Goal: Task Accomplishment & Management: Complete application form

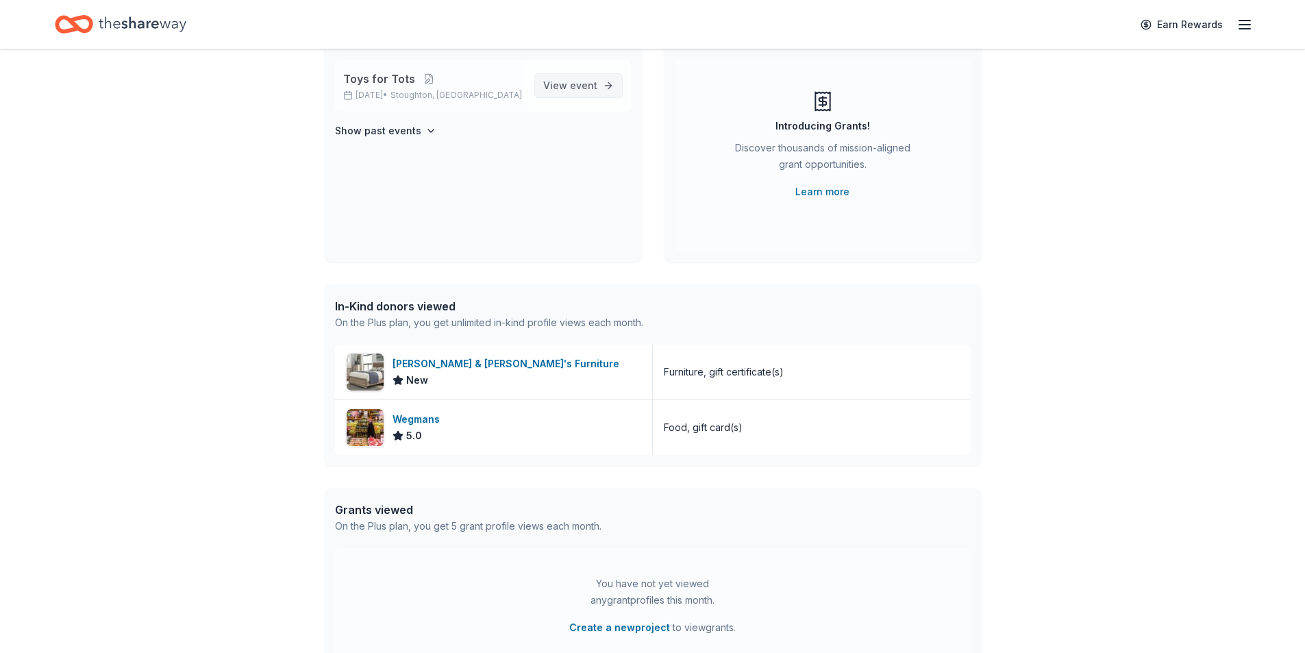
scroll to position [127, 0]
click at [604, 83] on link "View event" at bounding box center [578, 85] width 88 height 25
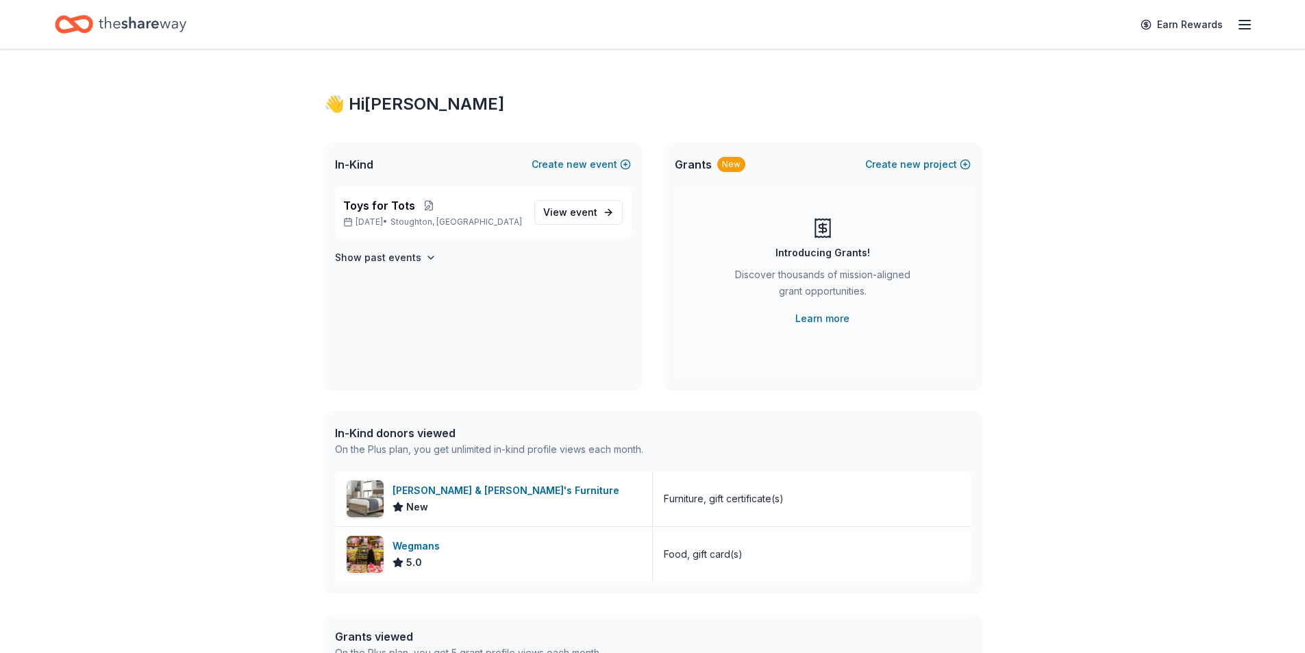
scroll to position [127, 0]
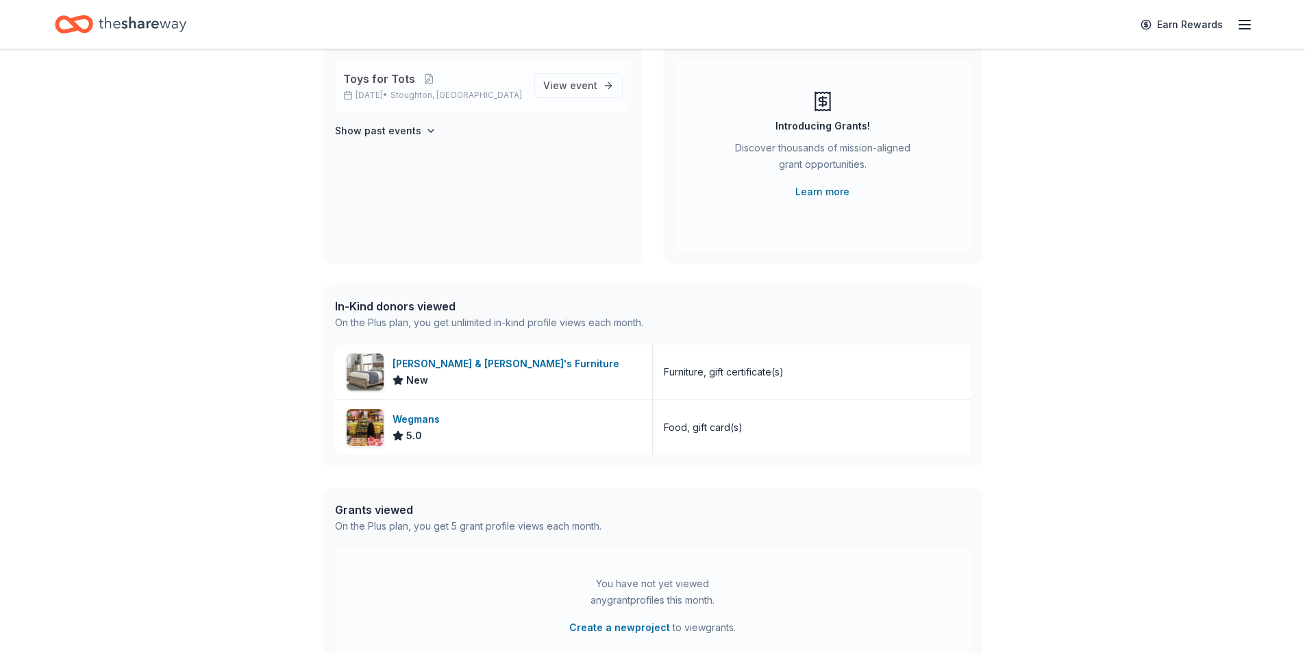
click at [394, 90] on p "[DATE] • [GEOGRAPHIC_DATA], [GEOGRAPHIC_DATA]" at bounding box center [433, 95] width 180 height 11
click at [391, 80] on span "Toys for Tots" at bounding box center [379, 79] width 72 height 16
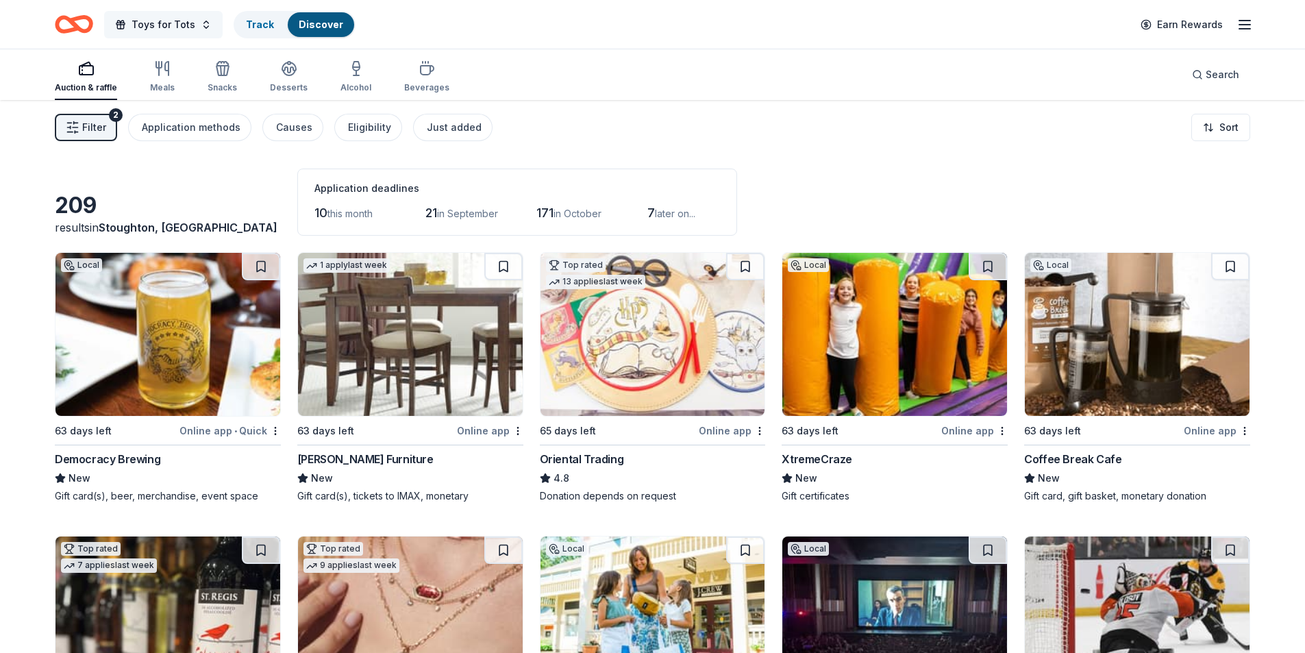
click at [200, 23] on button "Toys for Tots" at bounding box center [163, 24] width 119 height 27
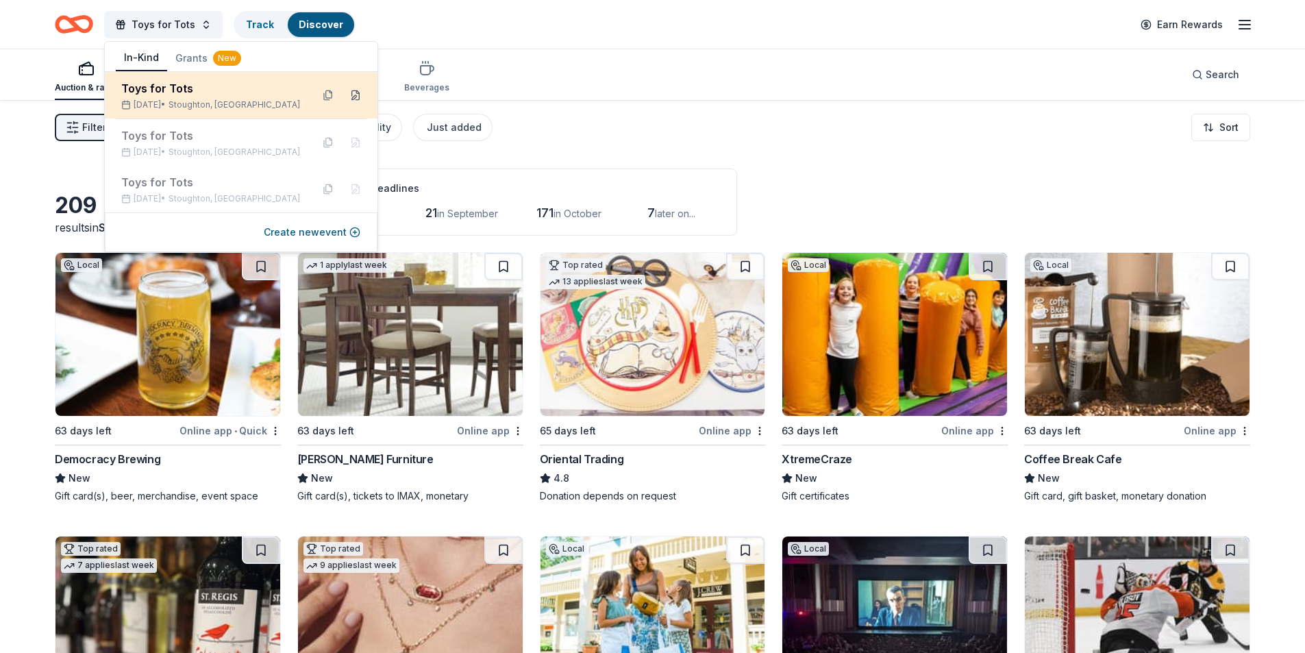
click at [353, 93] on button at bounding box center [356, 95] width 22 height 22
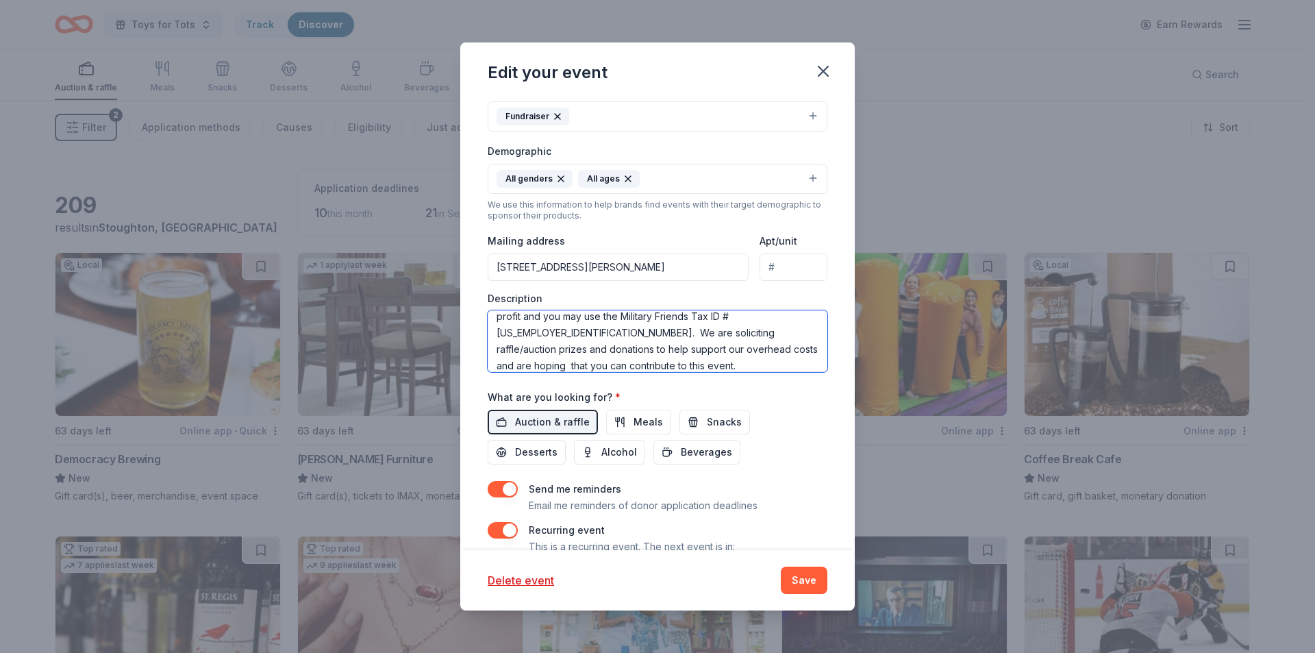
scroll to position [58, 0]
click at [530, 347] on textarea "We are putting on a Toys For Tots event November 15th at the joint VFW and Amer…" at bounding box center [658, 341] width 340 height 62
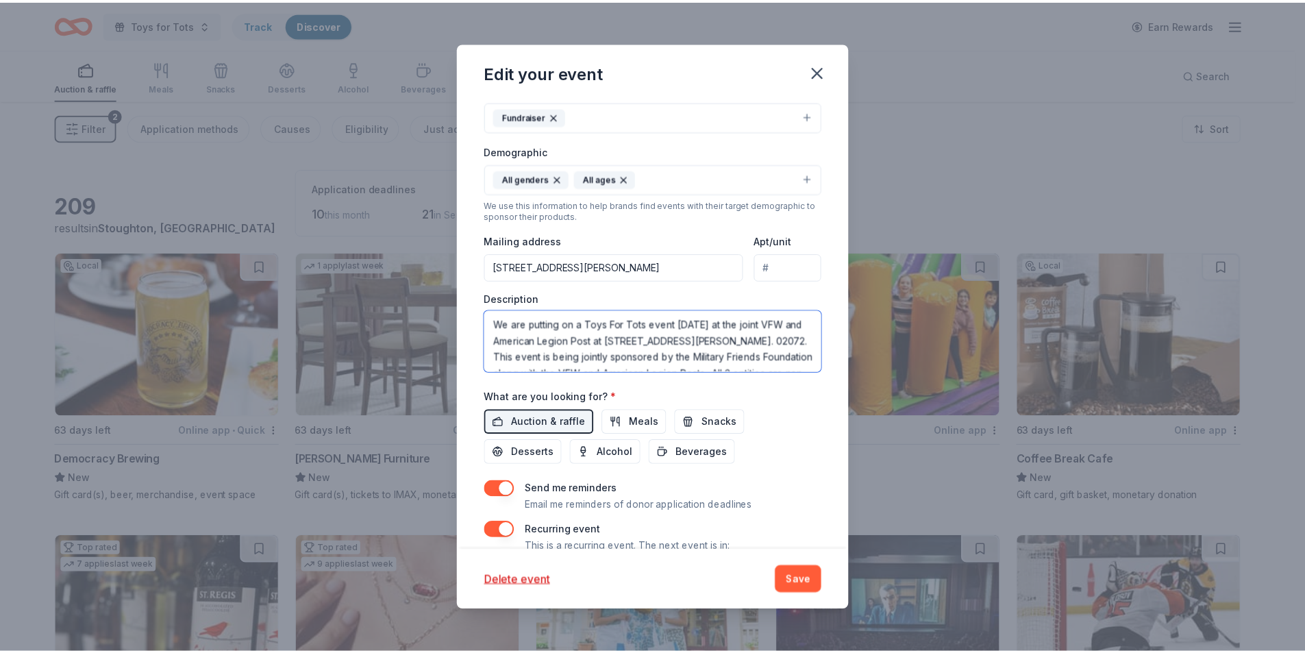
scroll to position [82, 0]
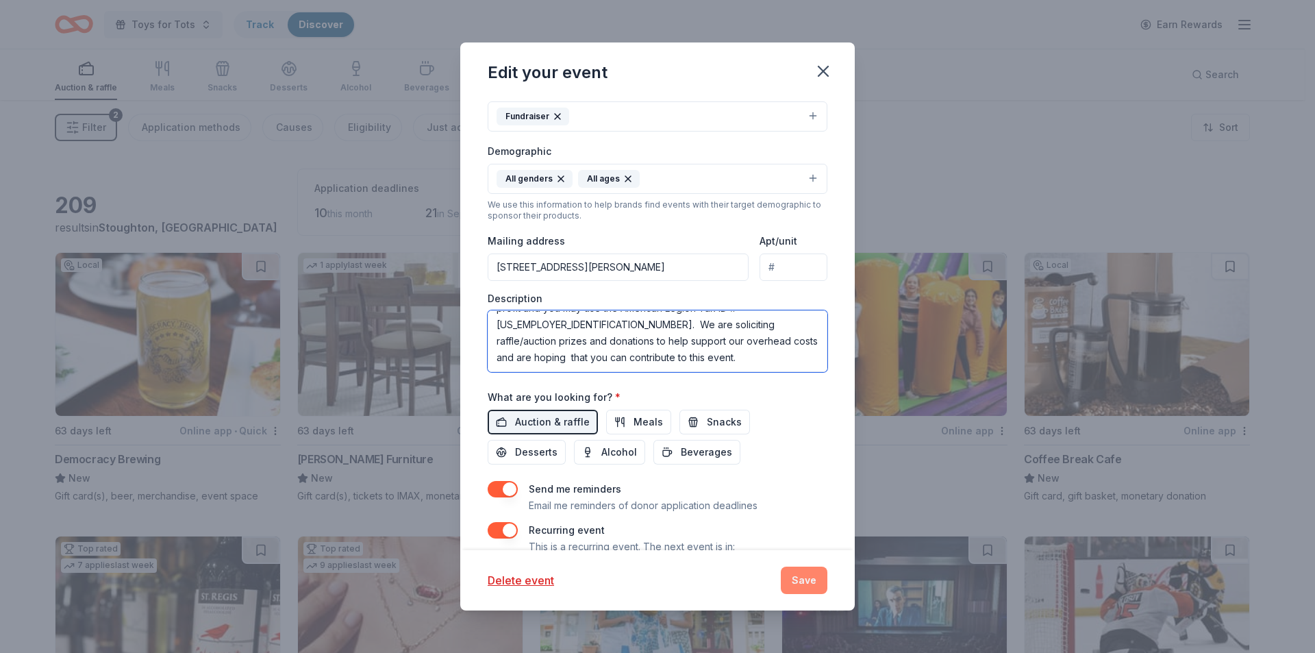
type textarea "We are putting on a Toys For Tots event [DATE] at the joint VFW and American Le…"
click at [804, 583] on button "Save" at bounding box center [804, 580] width 47 height 27
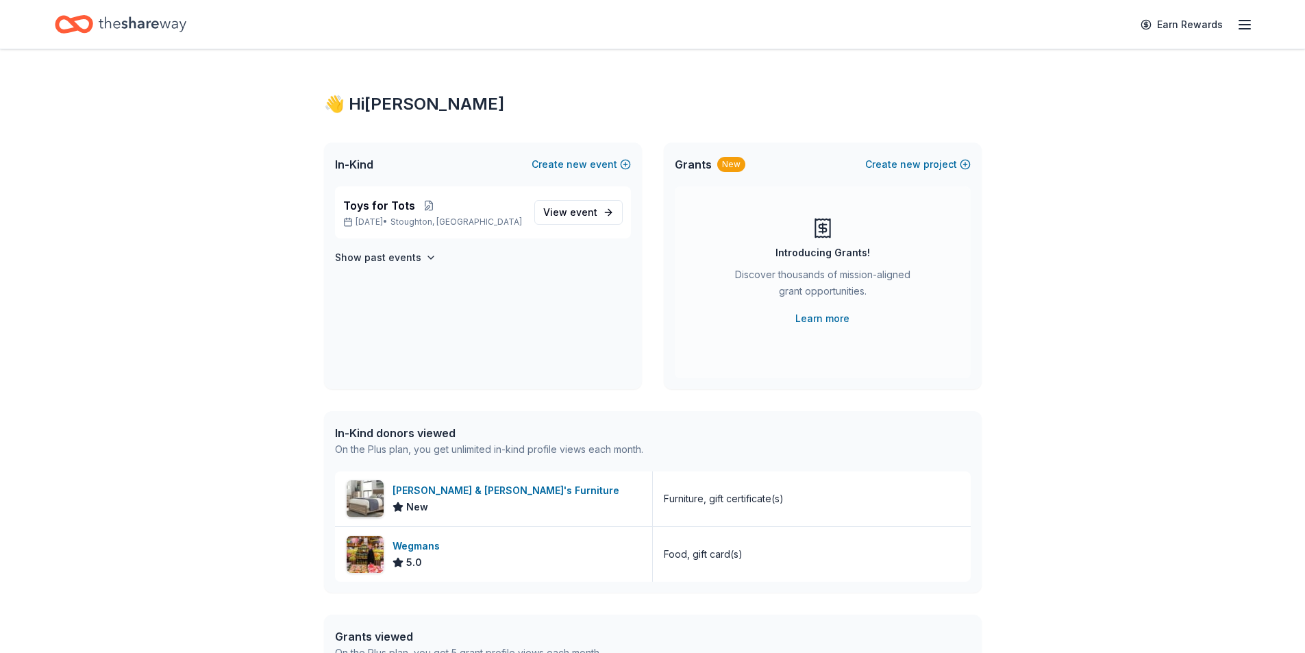
scroll to position [127, 0]
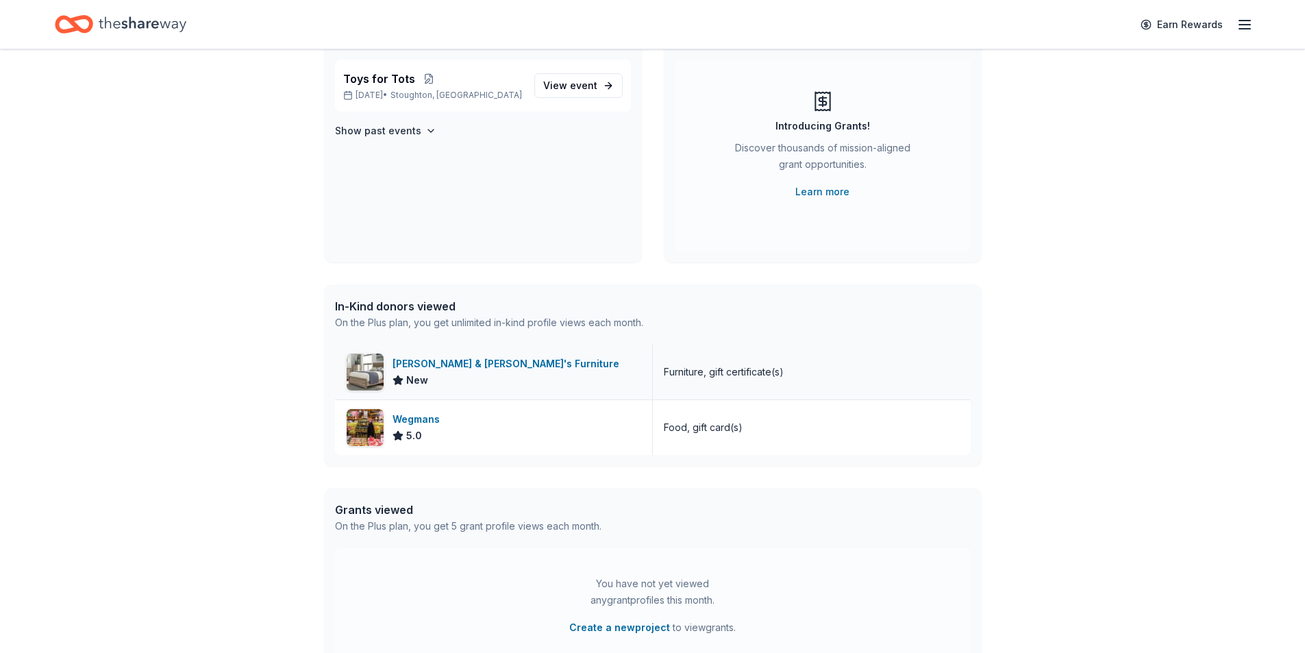
click at [420, 365] on div "Bernie & Phyl's Furniture" at bounding box center [509, 364] width 232 height 16
click at [411, 424] on div "Wegmans" at bounding box center [419, 419] width 53 height 16
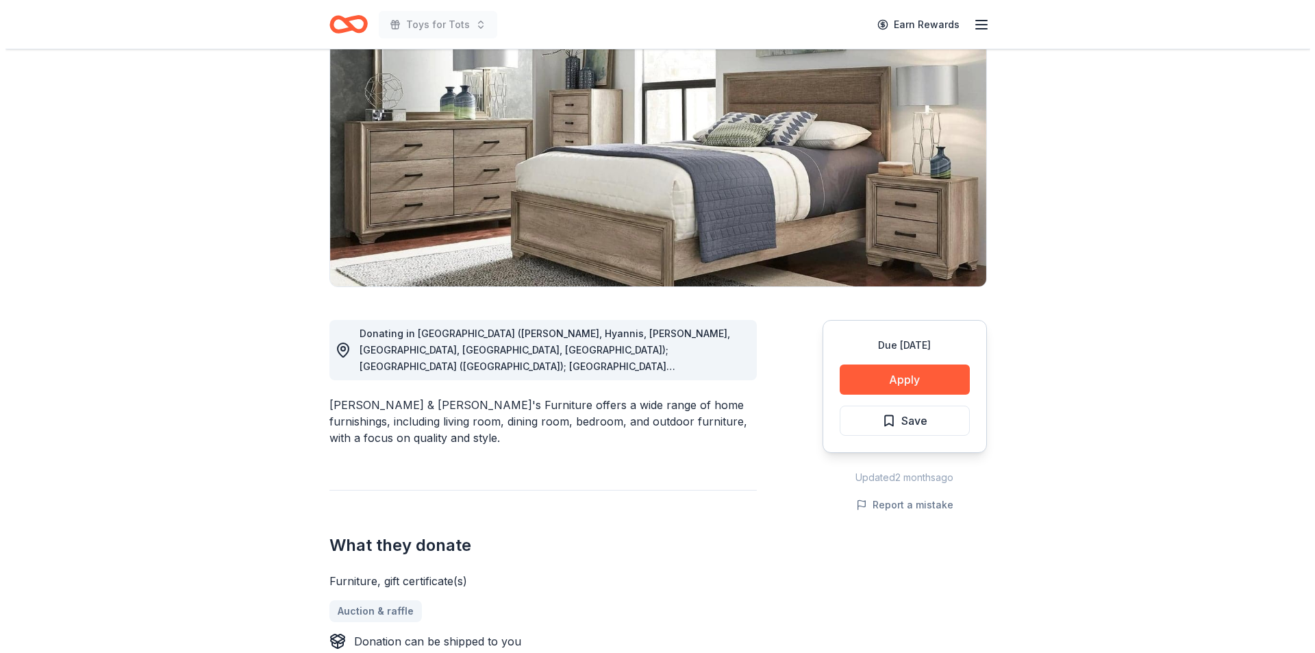
scroll to position [307, 0]
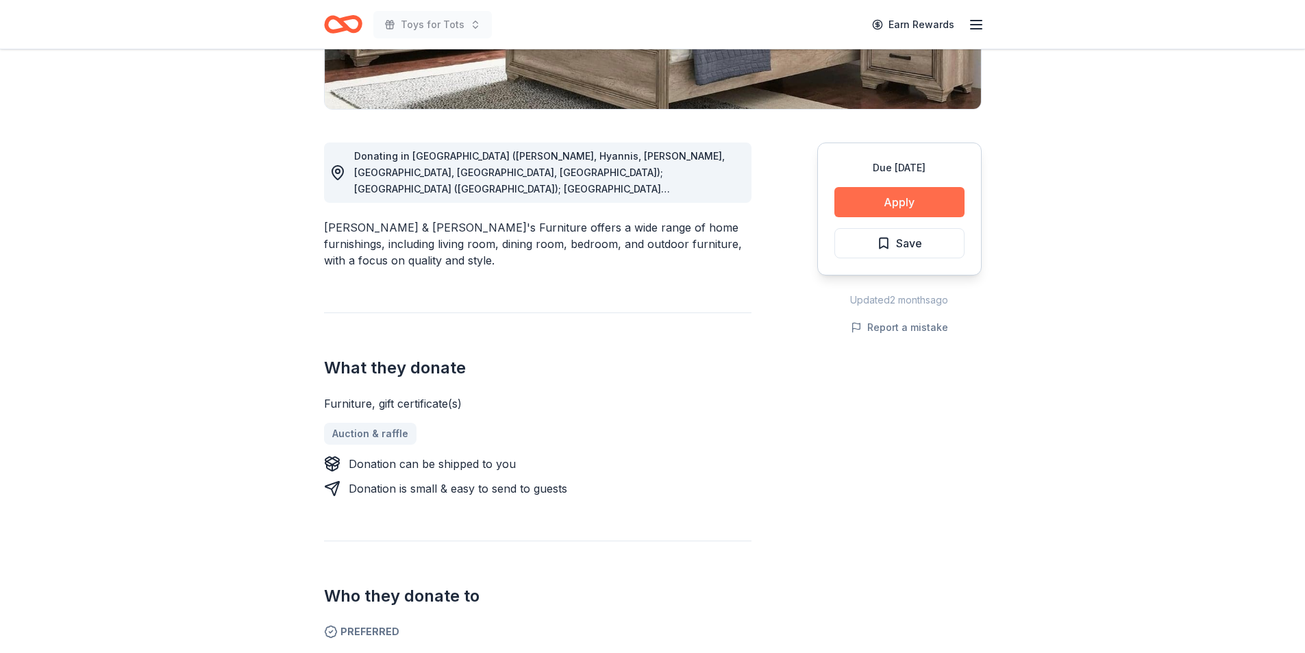
click at [898, 197] on button "Apply" at bounding box center [900, 202] width 130 height 30
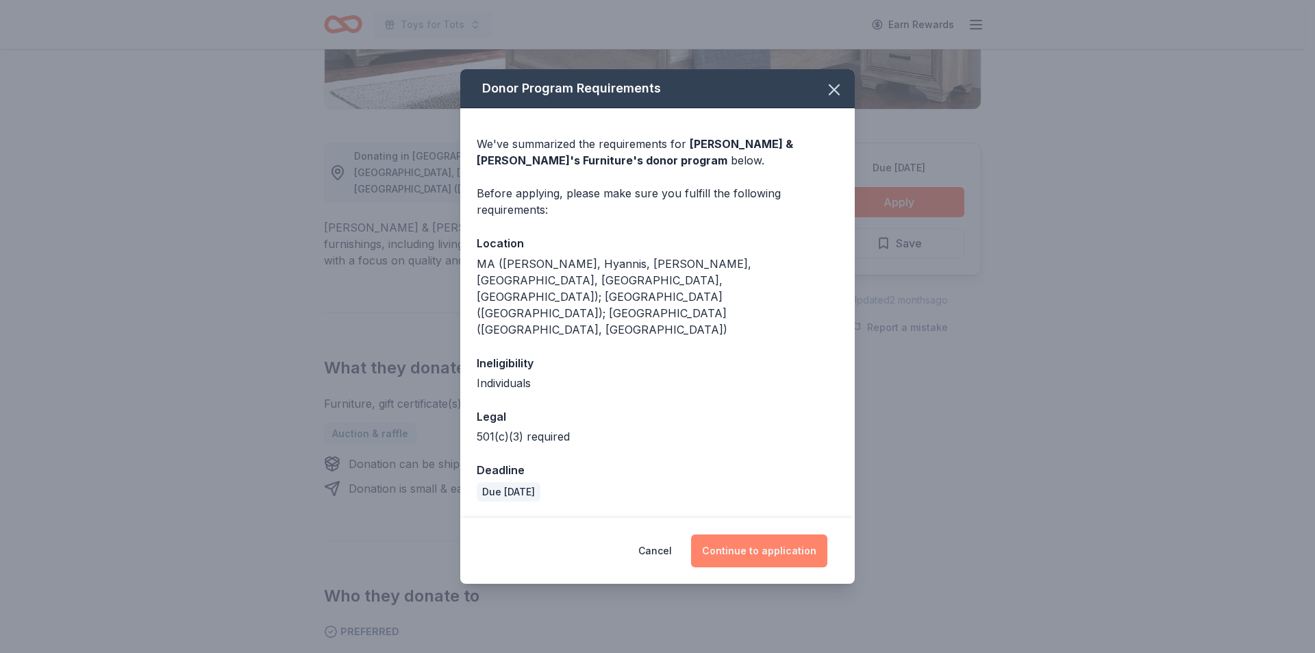
click at [762, 534] on button "Continue to application" at bounding box center [759, 550] width 136 height 33
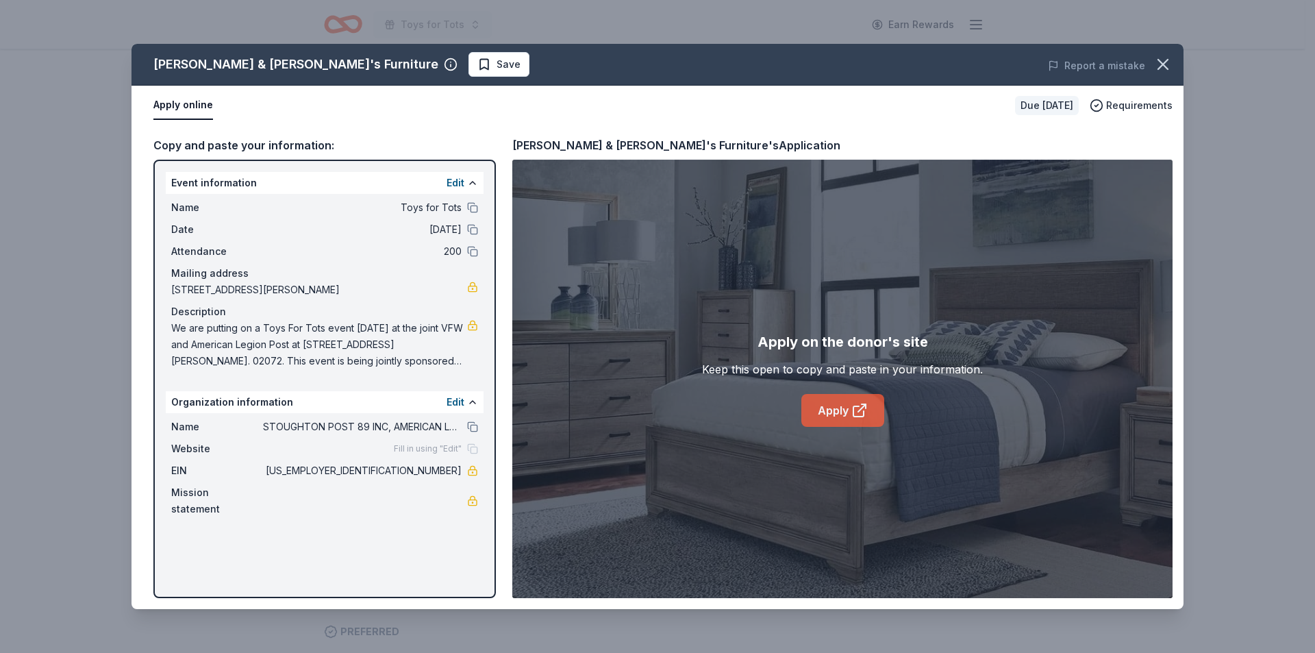
click at [829, 407] on link "Apply" at bounding box center [843, 410] width 83 height 33
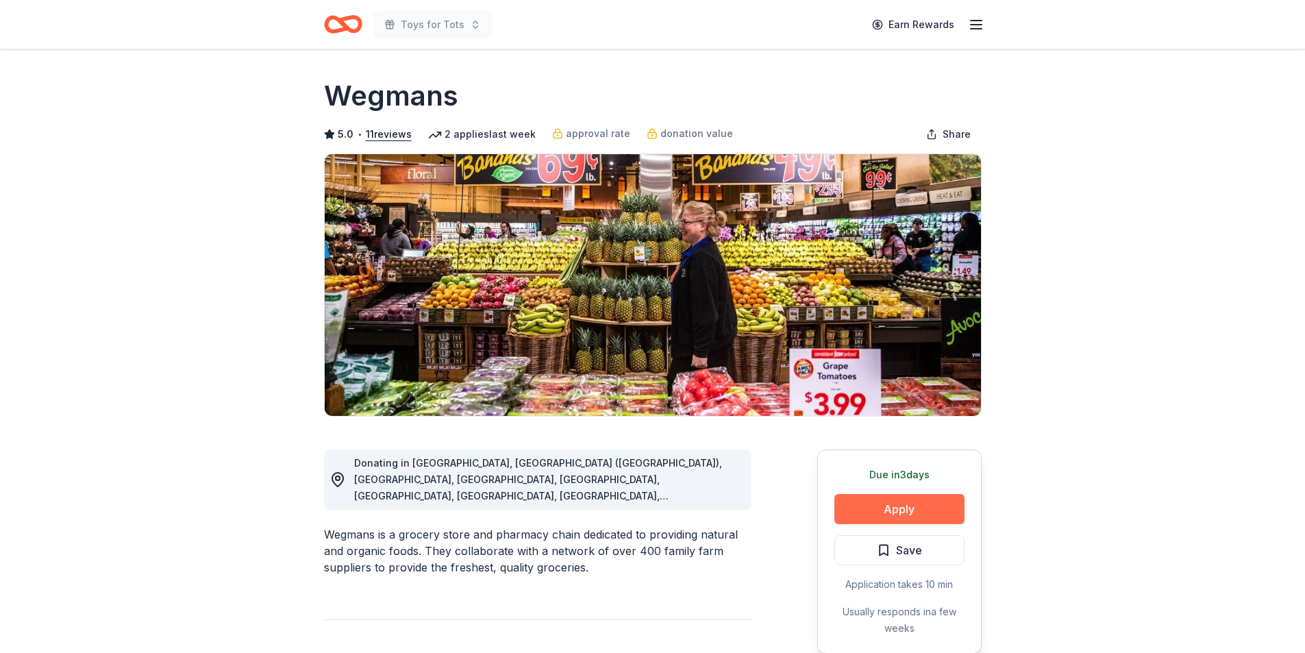
click at [889, 505] on button "Apply" at bounding box center [900, 509] width 130 height 30
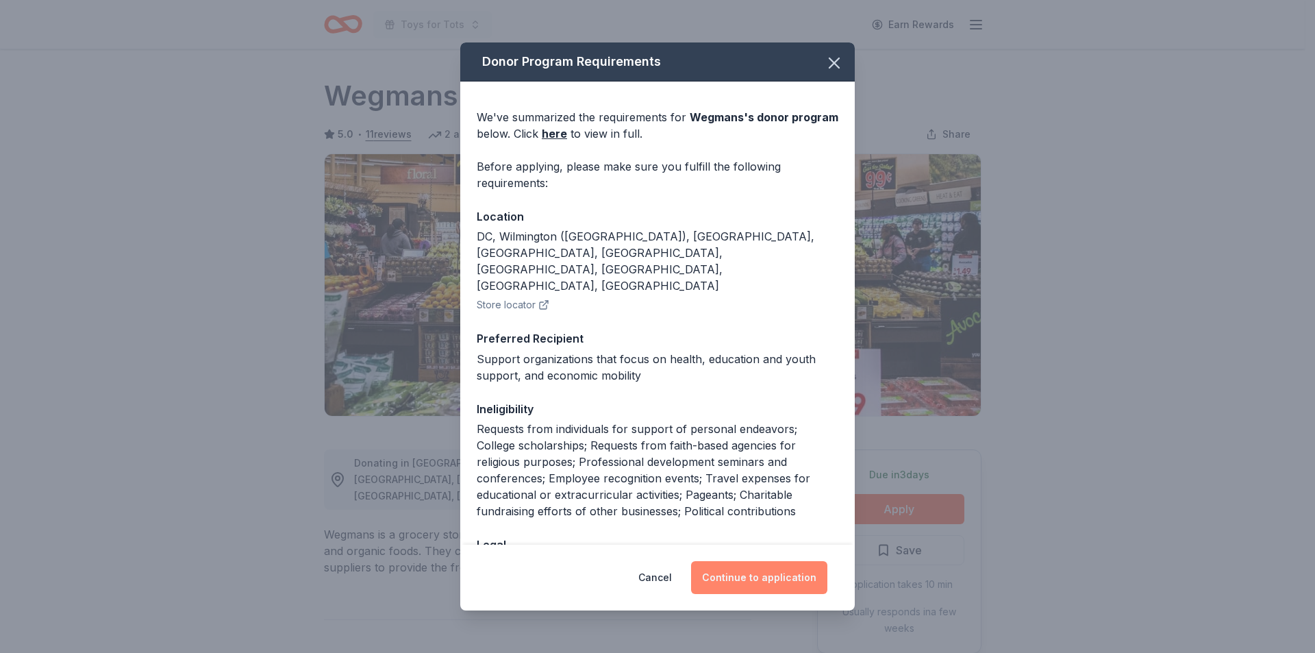
click at [763, 574] on button "Continue to application" at bounding box center [759, 577] width 136 height 33
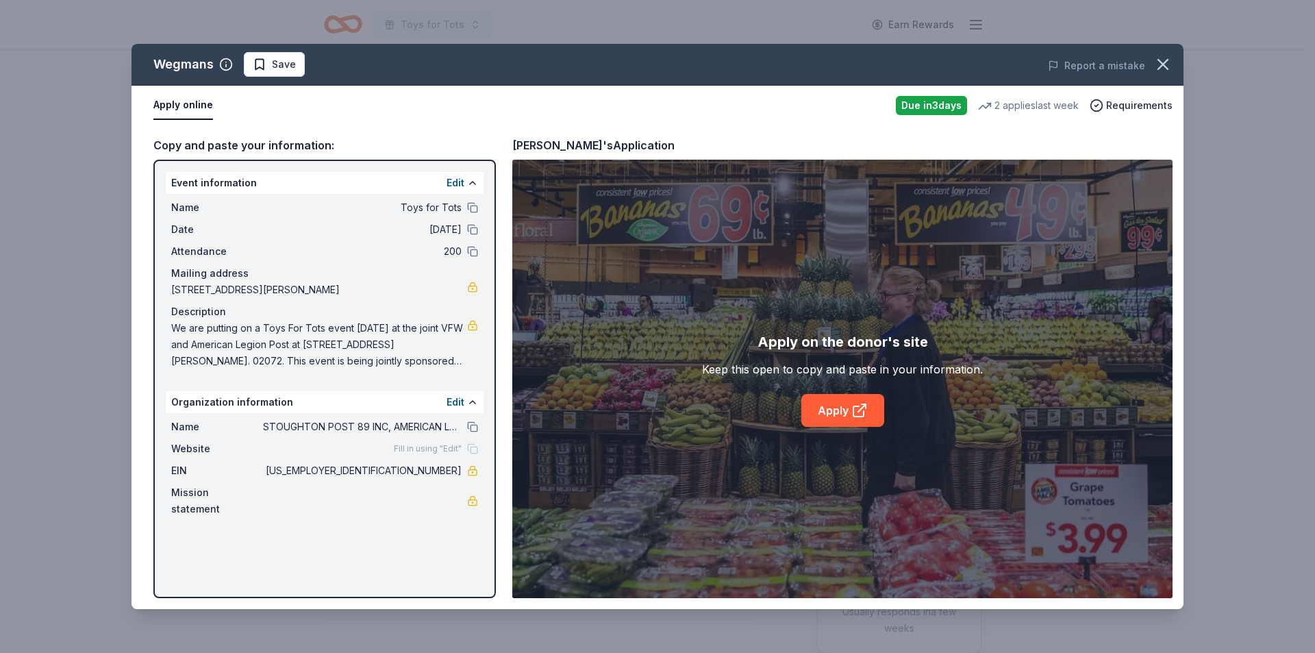
click at [465, 182] on div "Edit" at bounding box center [463, 183] width 32 height 16
click at [456, 402] on button "Edit" at bounding box center [456, 402] width 18 height 16
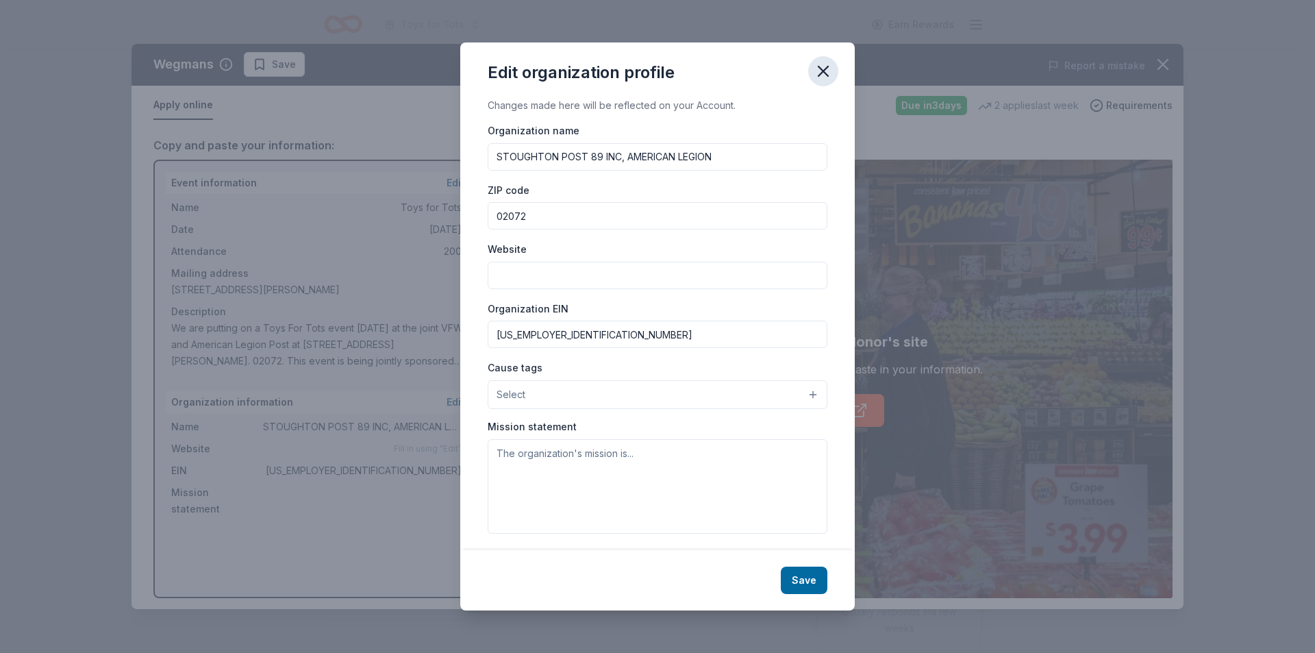
click at [823, 69] on icon "button" at bounding box center [823, 71] width 19 height 19
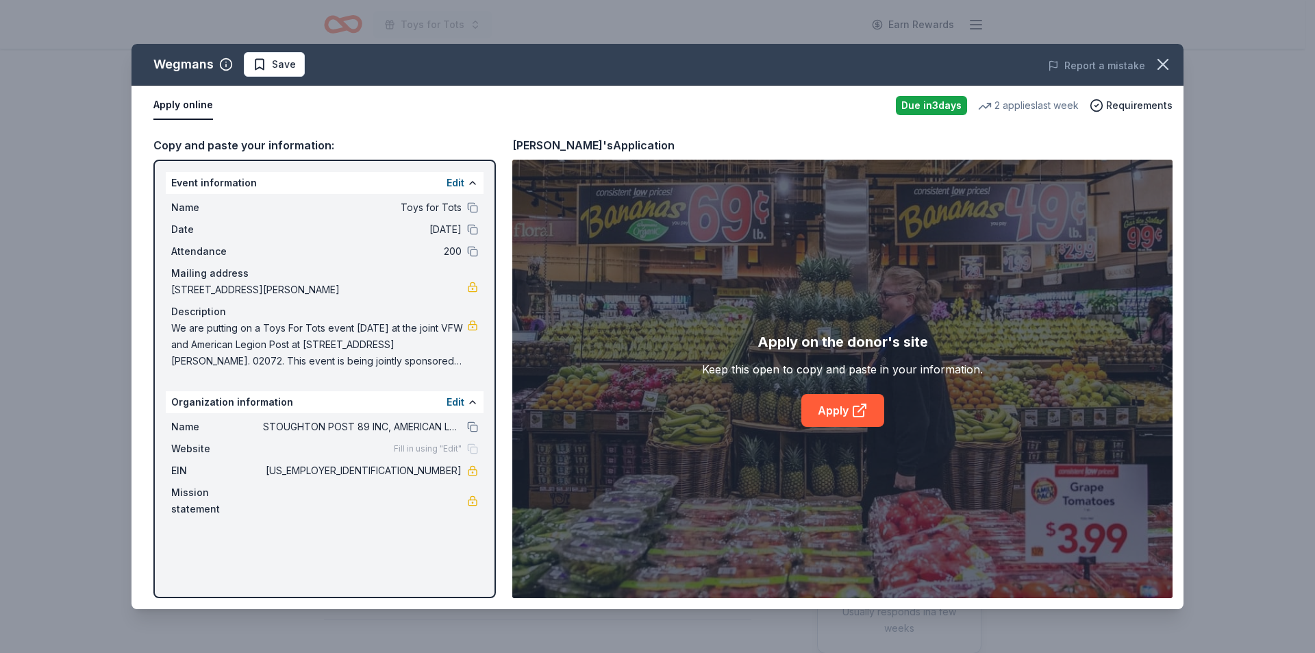
click at [483, 354] on div "Name Toys for Tots Date [DATE] Attendance 200 Mailing address [STREET_ADDRESS][…" at bounding box center [325, 284] width 318 height 181
click at [473, 179] on button at bounding box center [472, 182] width 11 height 11
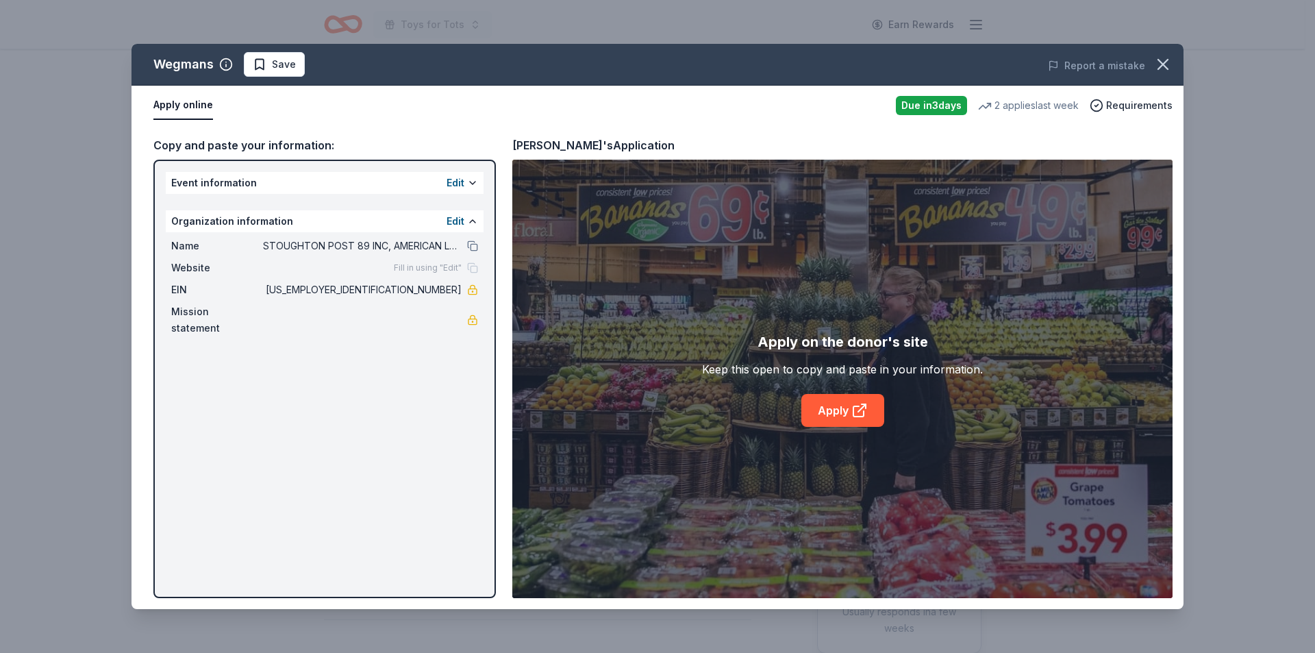
click at [465, 219] on div "Edit" at bounding box center [463, 221] width 32 height 16
click at [469, 177] on button at bounding box center [472, 182] width 11 height 11
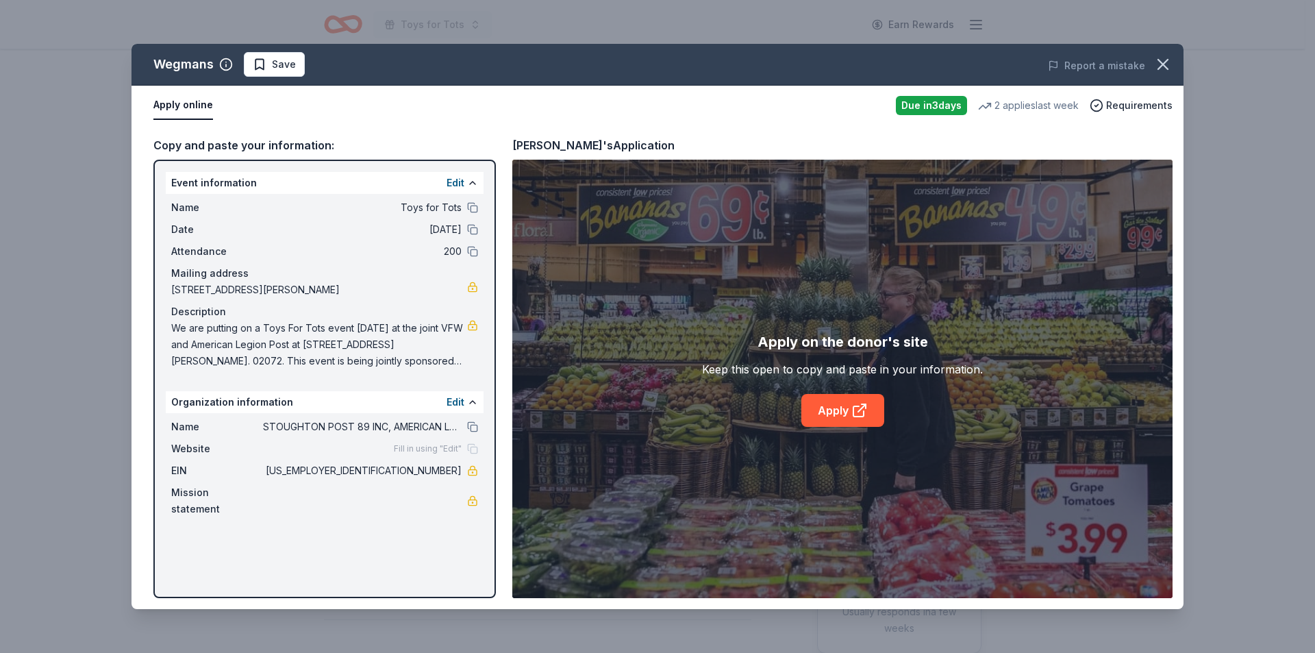
click at [467, 401] on div "Edit" at bounding box center [463, 402] width 32 height 16
click at [469, 182] on button at bounding box center [472, 182] width 11 height 11
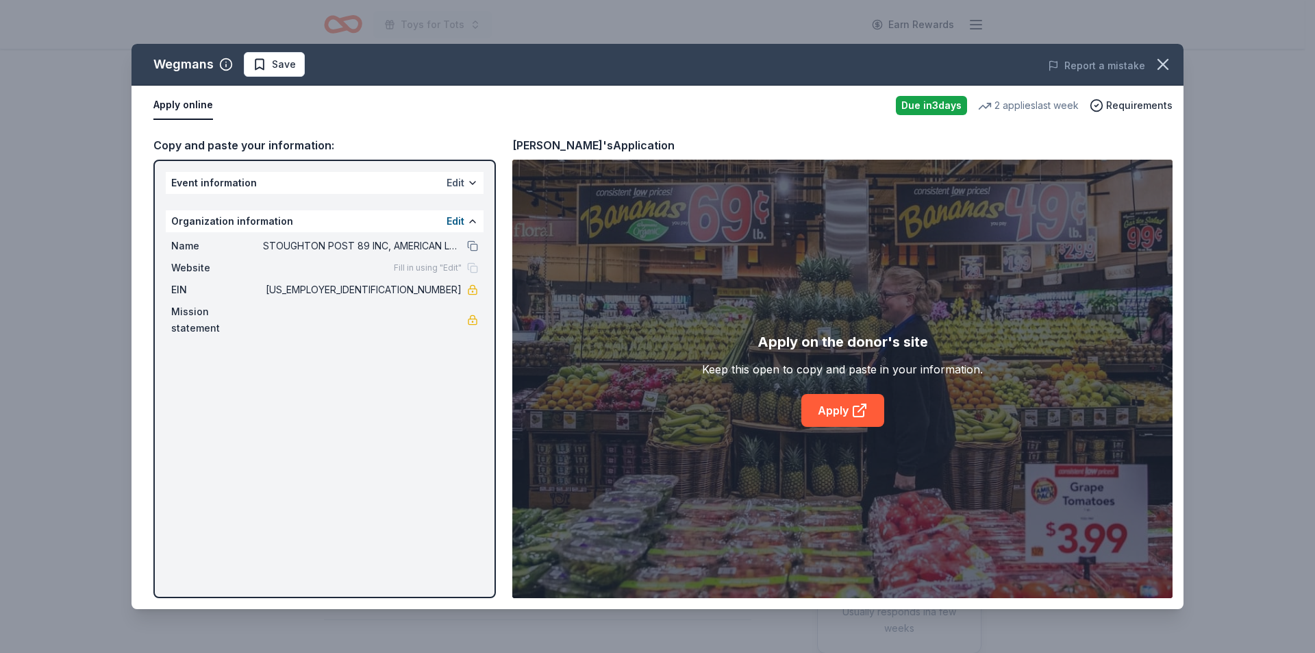
click at [460, 187] on button "Edit" at bounding box center [456, 183] width 18 height 16
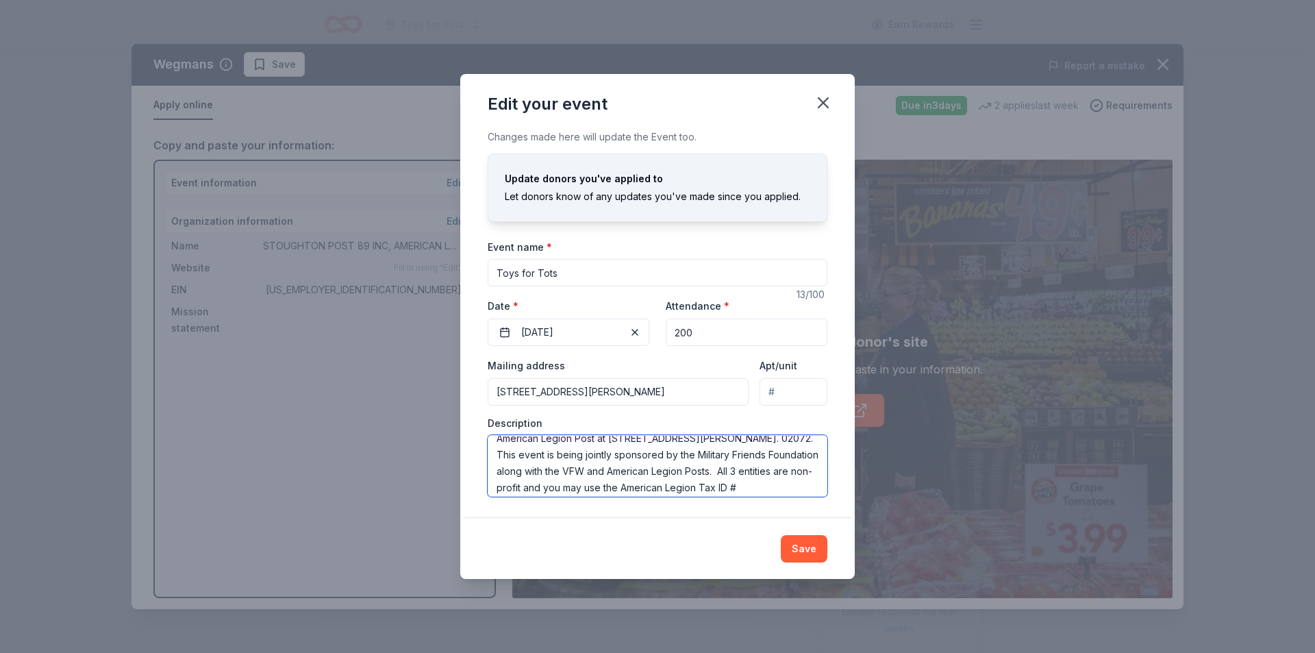
scroll to position [55, 0]
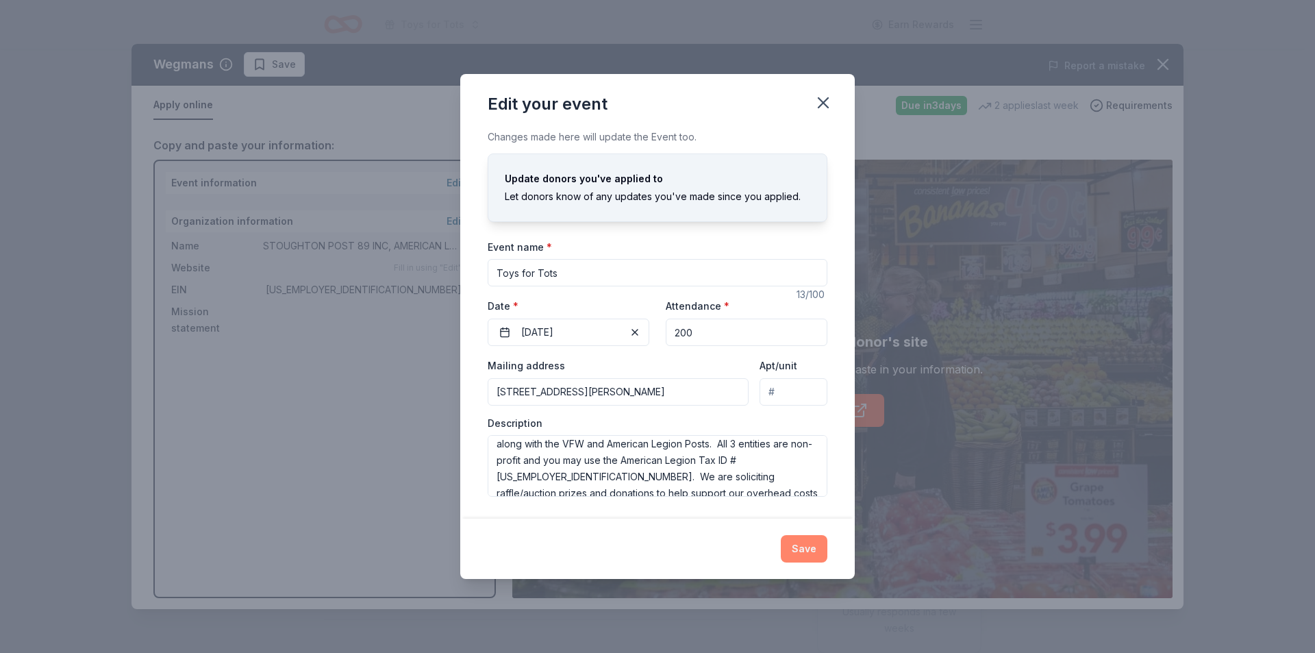
click at [813, 552] on button "Save" at bounding box center [804, 548] width 47 height 27
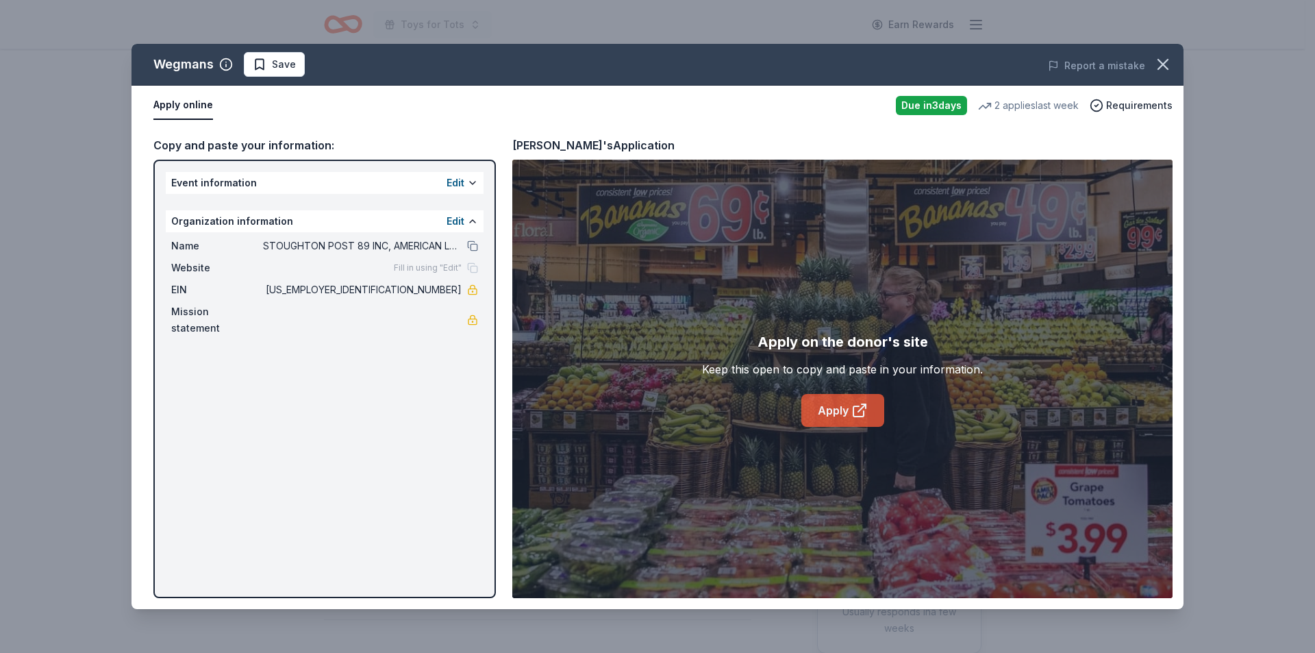
click at [835, 410] on link "Apply" at bounding box center [843, 410] width 83 height 33
